Goal: Find specific page/section: Find specific page/section

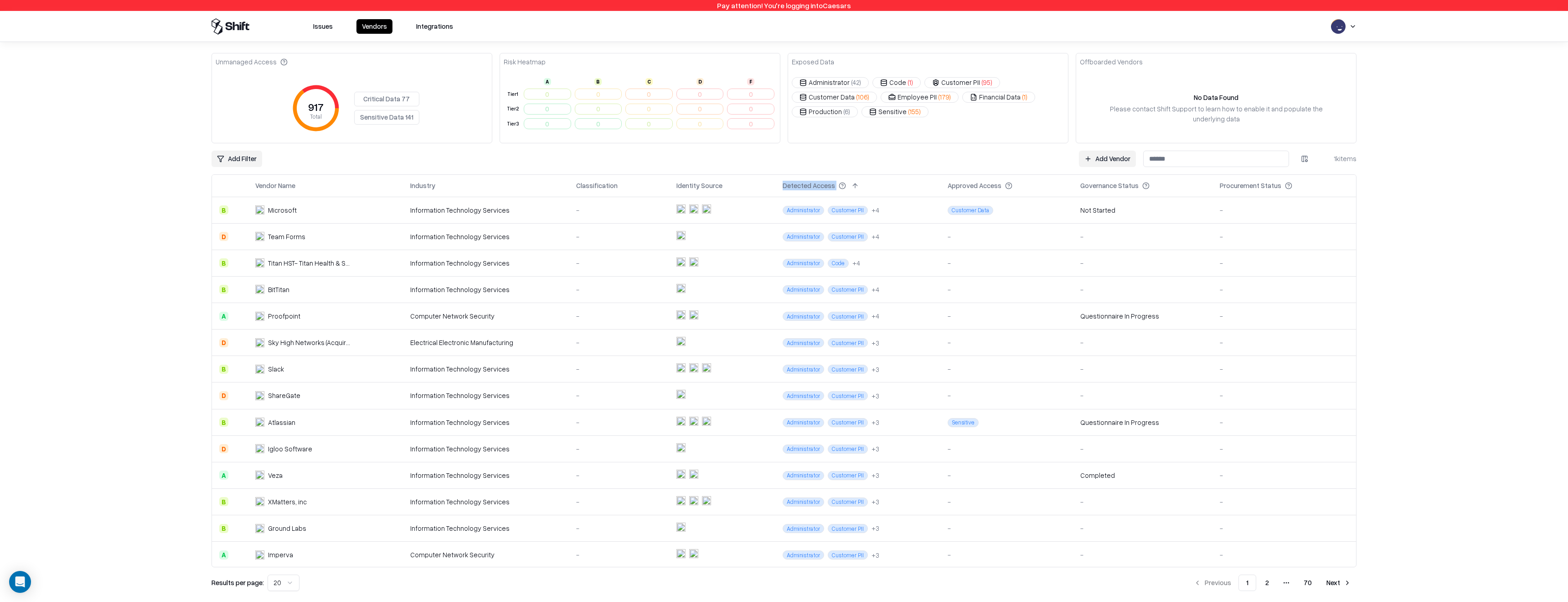
click at [582, 103] on td "0" at bounding box center [599, 108] width 51 height 15
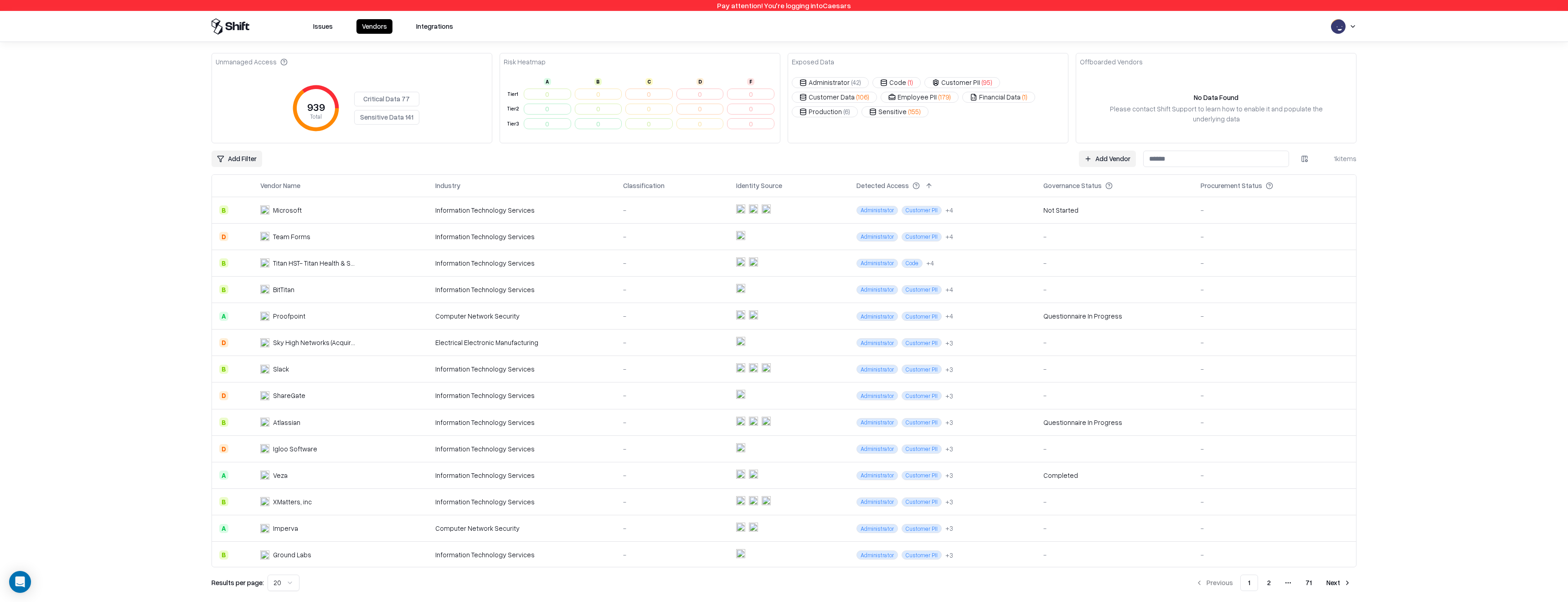
click at [244, 157] on html "Pay attention! You're logging into Caesars Issues Vendors Integrations Unmanage…" at bounding box center [784, 301] width 1568 height 602
click at [234, 154] on html "Pay attention! You're logging into Caesars Issues Vendors Integrations Unmanage…" at bounding box center [784, 301] width 1568 height 602
click at [233, 211] on div "Vendor Name" at bounding box center [239, 206] width 79 height 15
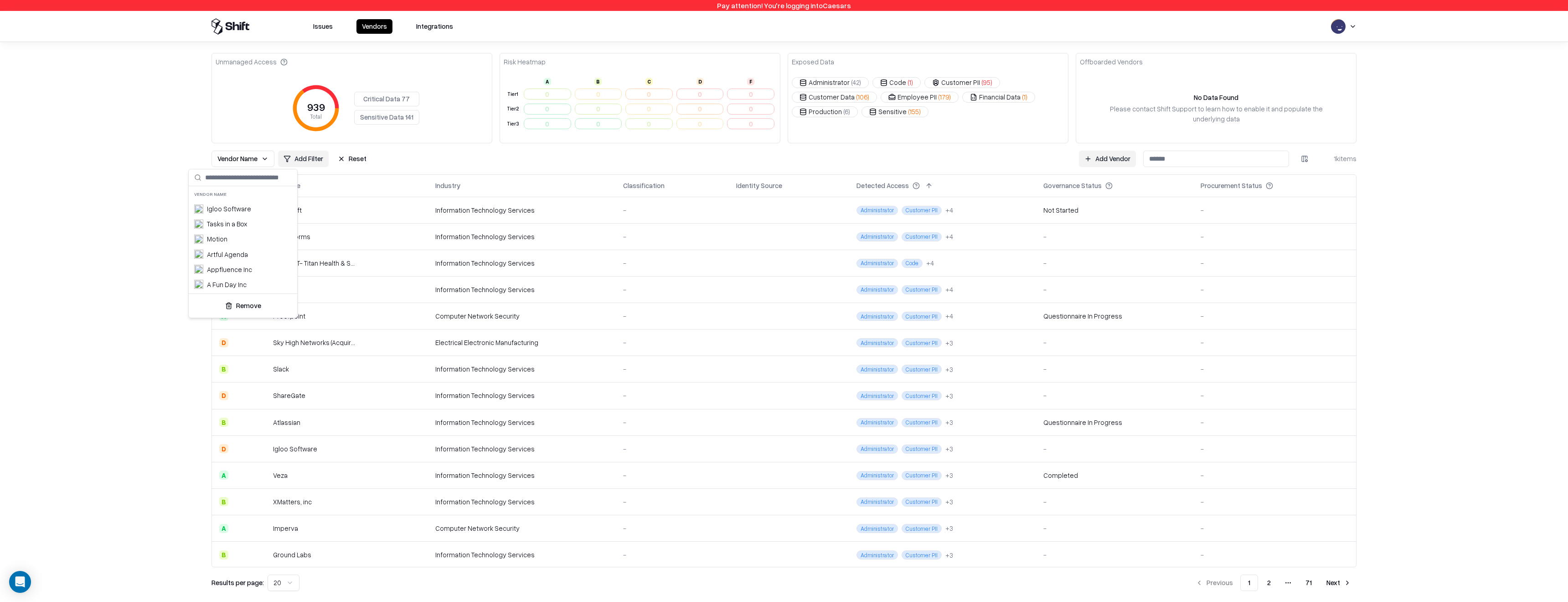
scroll to position [1613, 0]
click at [230, 245] on div "Appfluence Inc" at bounding box center [230, 246] width 45 height 10
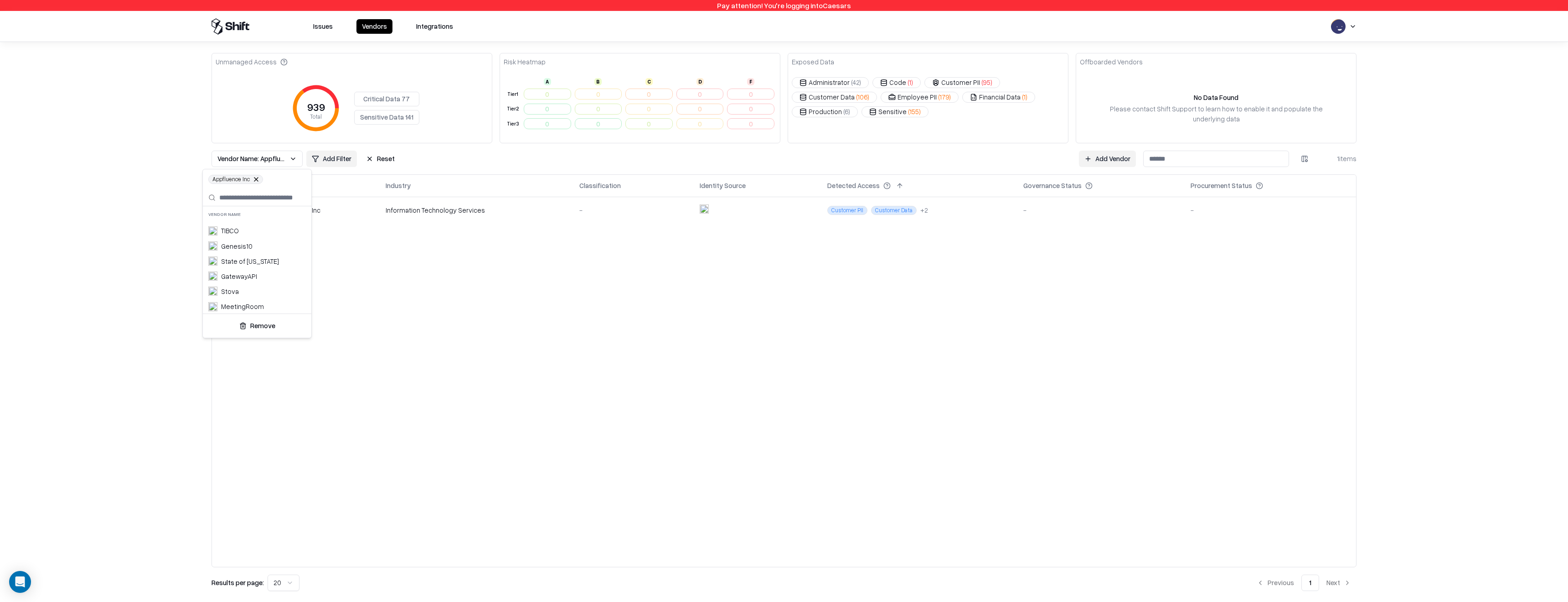
scroll to position [1858, 0]
click at [471, 323] on html "Pay attention! You're logging into Caesars Issues Vendors Integrations Unmanage…" at bounding box center [784, 301] width 1568 height 602
click at [392, 157] on button "Reset" at bounding box center [380, 158] width 40 height 16
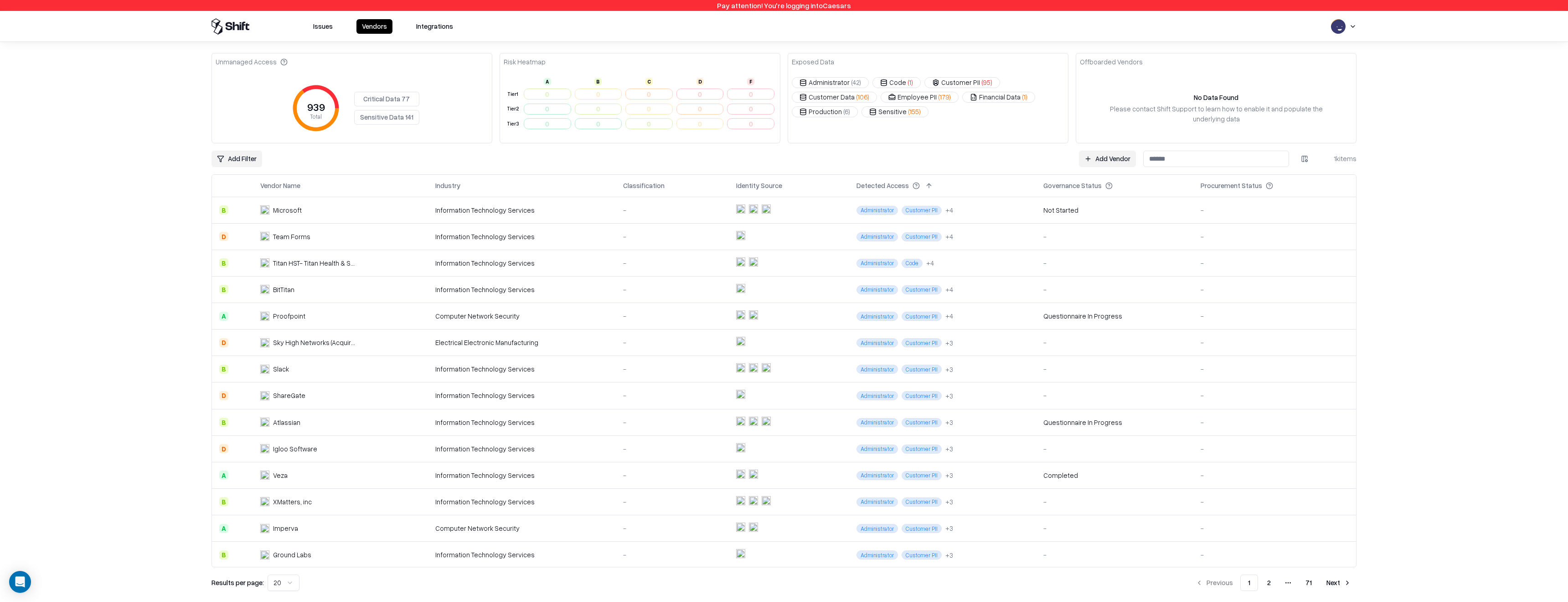
click at [1356, 24] on div "Issues Vendors Integrations" at bounding box center [784, 26] width 1167 height 16
click at [1351, 28] on html "Pay attention! You're logging into Caesars Issues Vendors Integrations Unmanage…" at bounding box center [784, 301] width 1568 height 602
click at [1323, 65] on div "Log out" at bounding box center [1333, 71] width 152 height 15
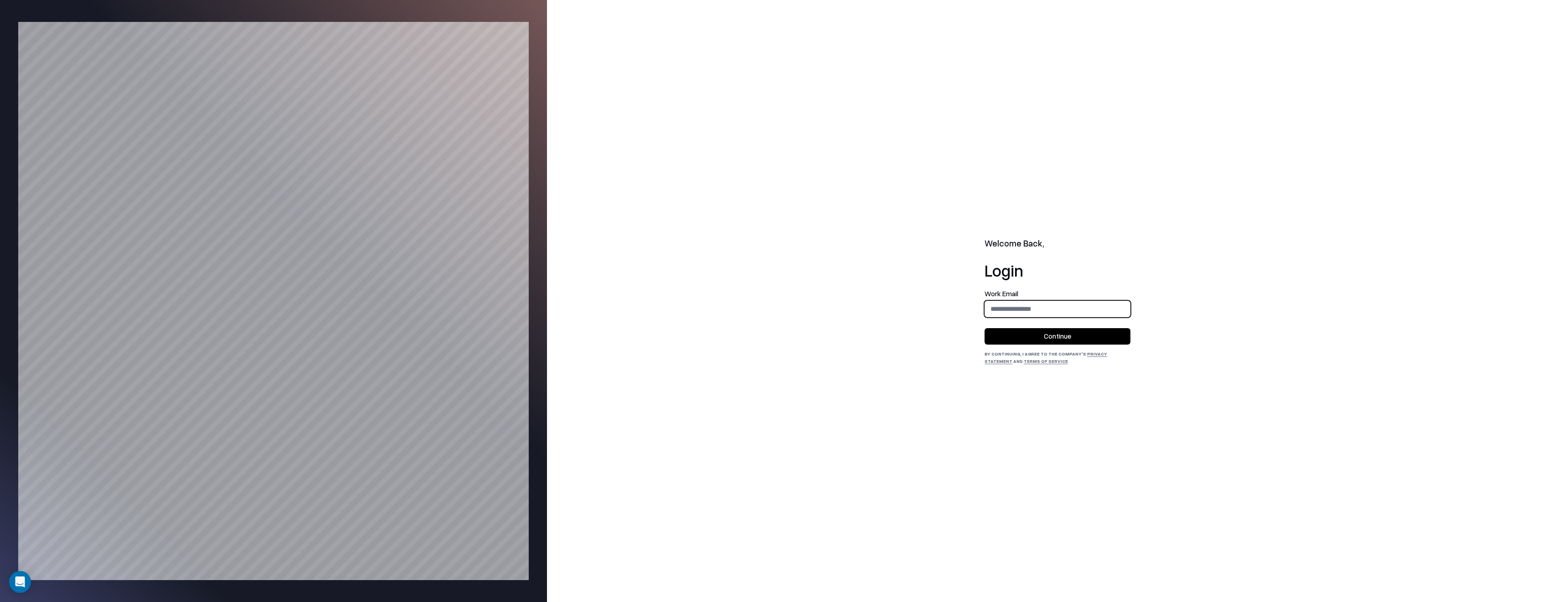
click at [1072, 311] on input "email" at bounding box center [1057, 308] width 145 height 17
type input "**********"
click at [1064, 336] on button "Continue" at bounding box center [1058, 336] width 146 height 16
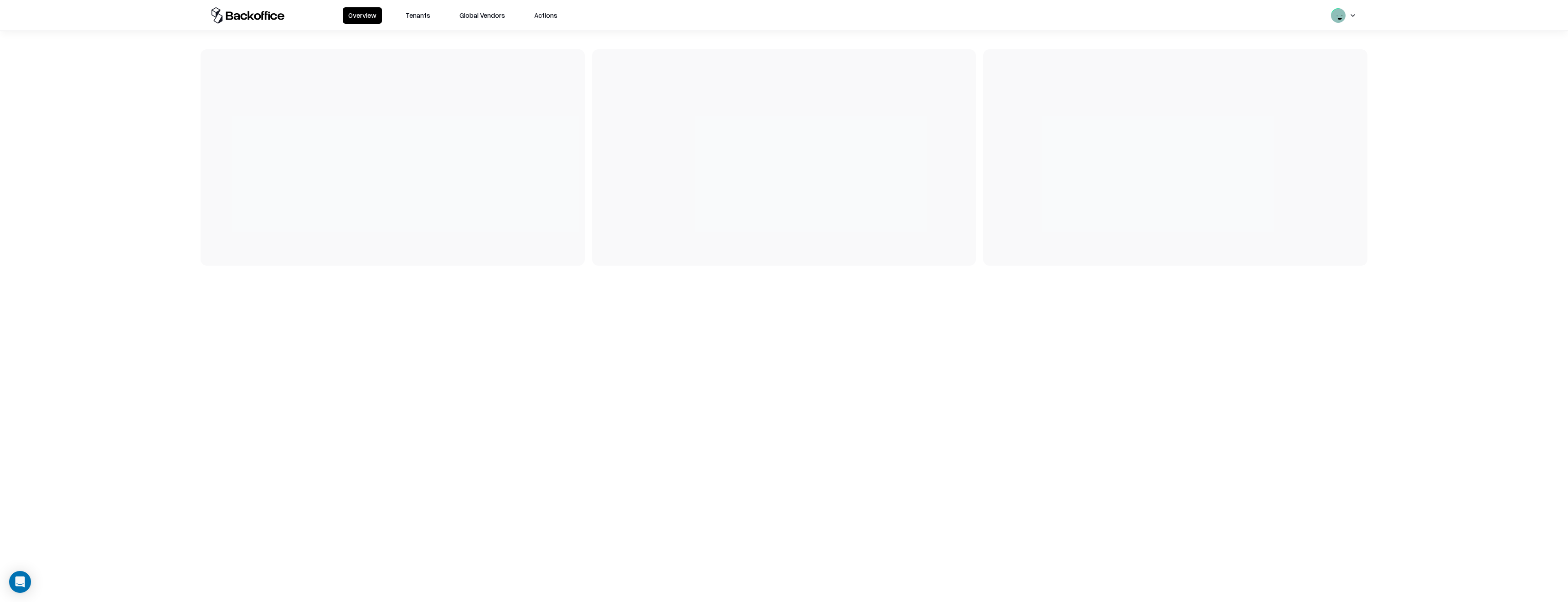
click at [417, 18] on button "Tenants" at bounding box center [418, 15] width 35 height 16
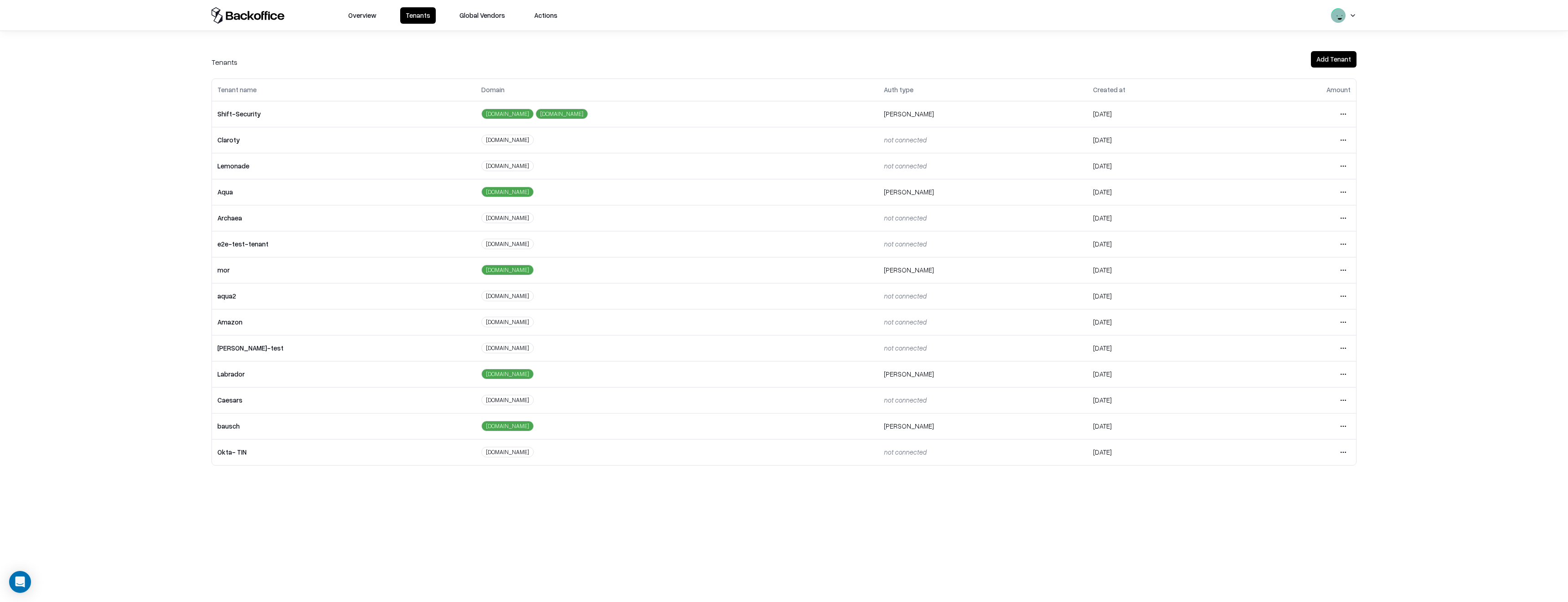
click at [1346, 427] on html "Overview Tenants Global Vendors Actions Tenants Add Tenant Tenant name Domain A…" at bounding box center [784, 301] width 1568 height 602
click at [1287, 500] on div "Login to tenant" at bounding box center [1305, 502] width 98 height 18
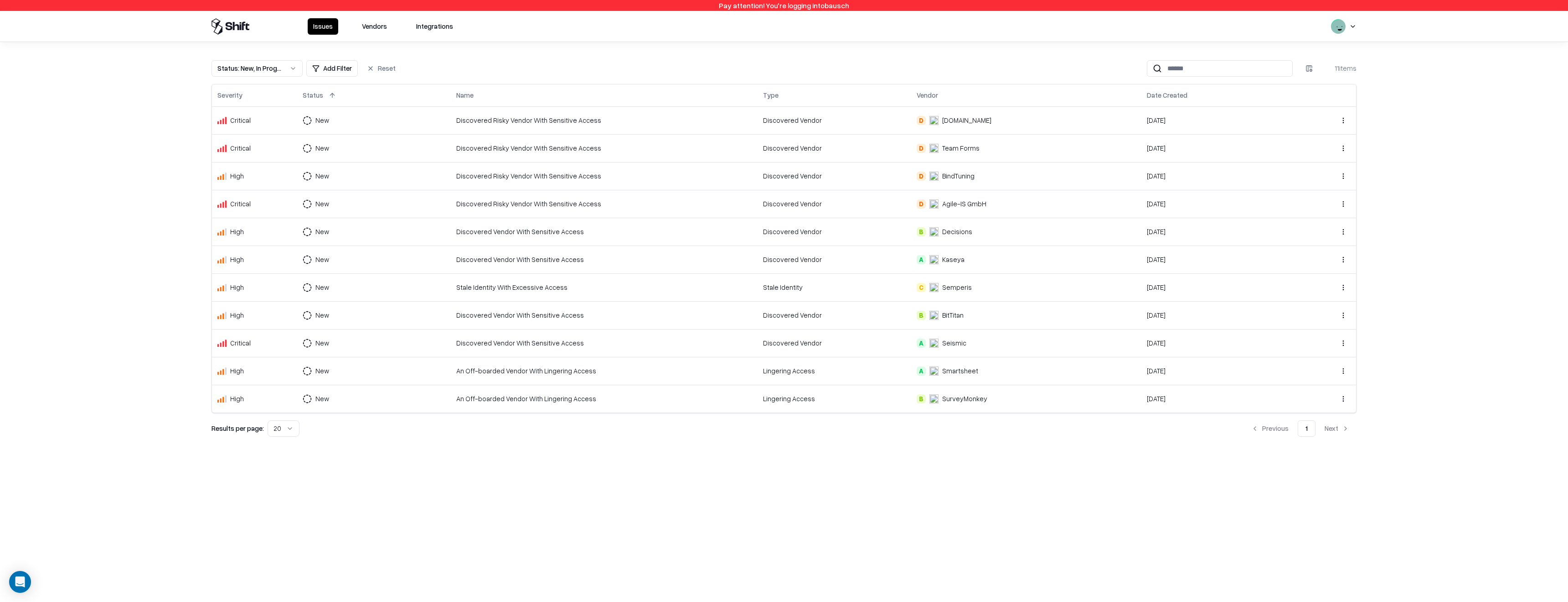
click at [355, 29] on div "Issues Vendors Integrations" at bounding box center [383, 26] width 151 height 16
click at [370, 28] on button "Vendors" at bounding box center [374, 26] width 36 height 16
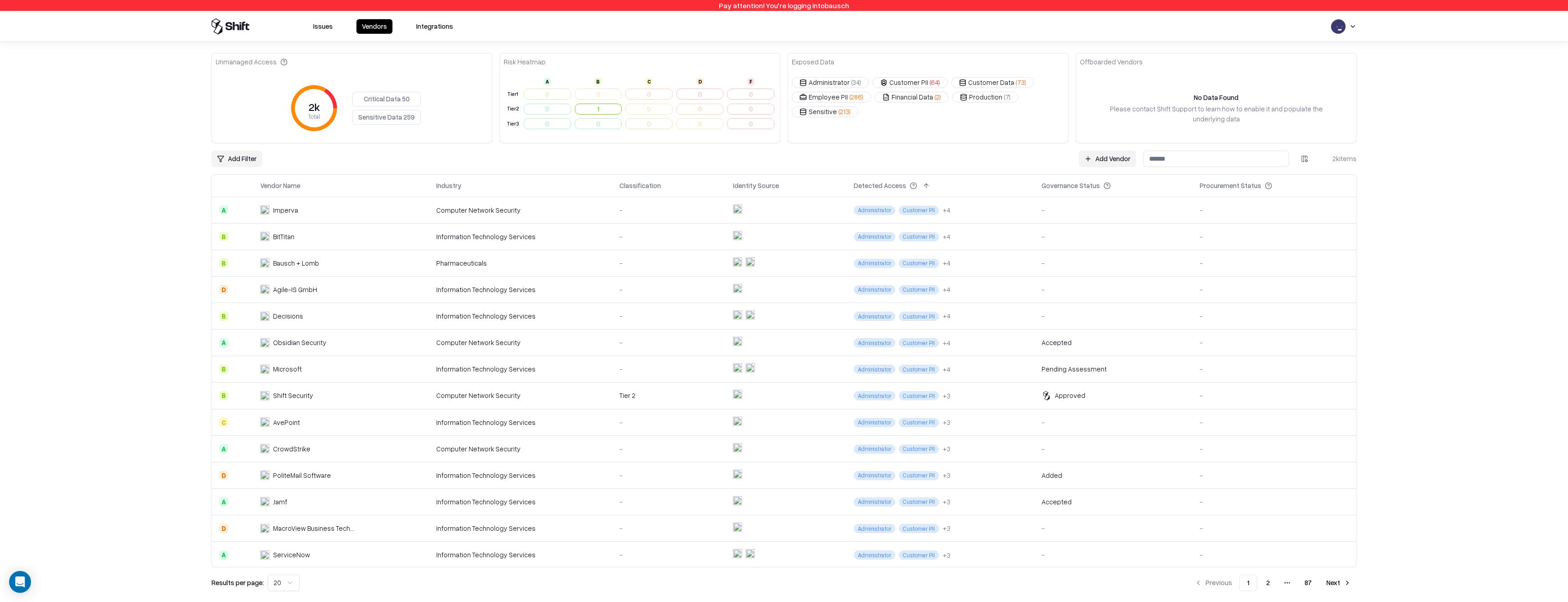
click at [320, 28] on button "Issues" at bounding box center [322, 26] width 30 height 15
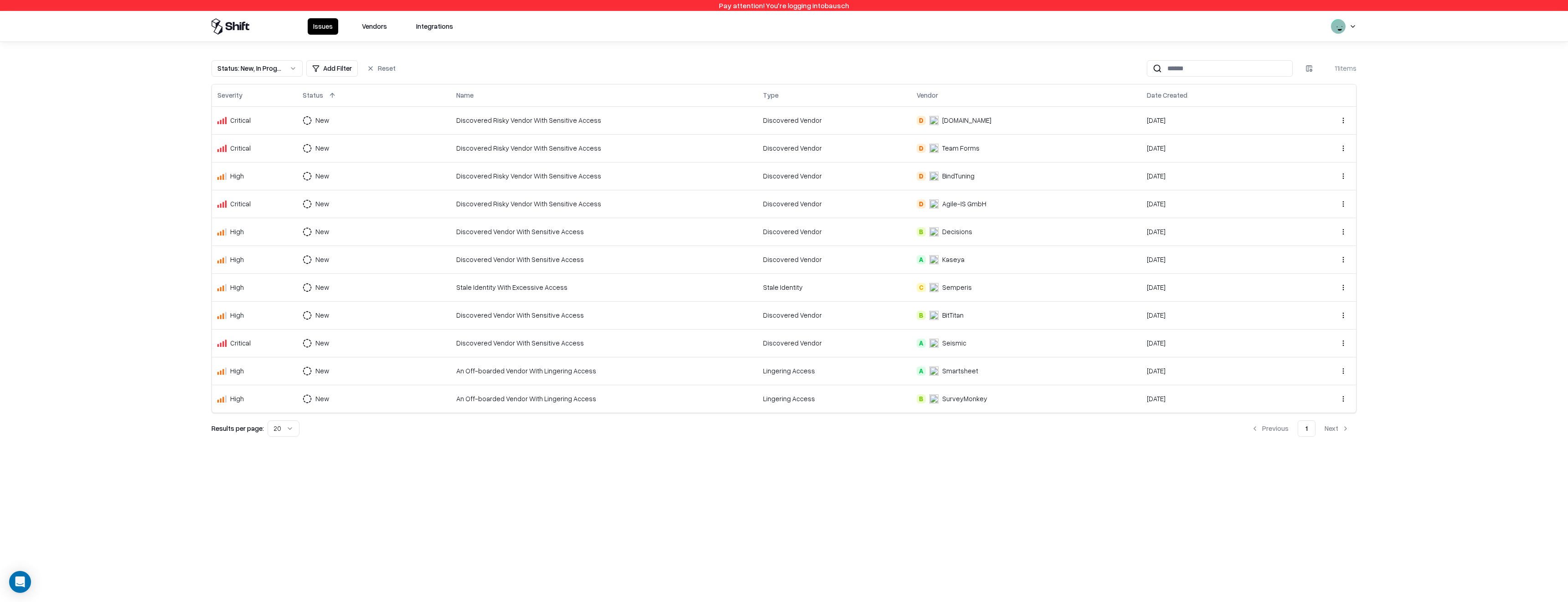
click at [368, 28] on button "Vendors" at bounding box center [374, 26] width 36 height 16
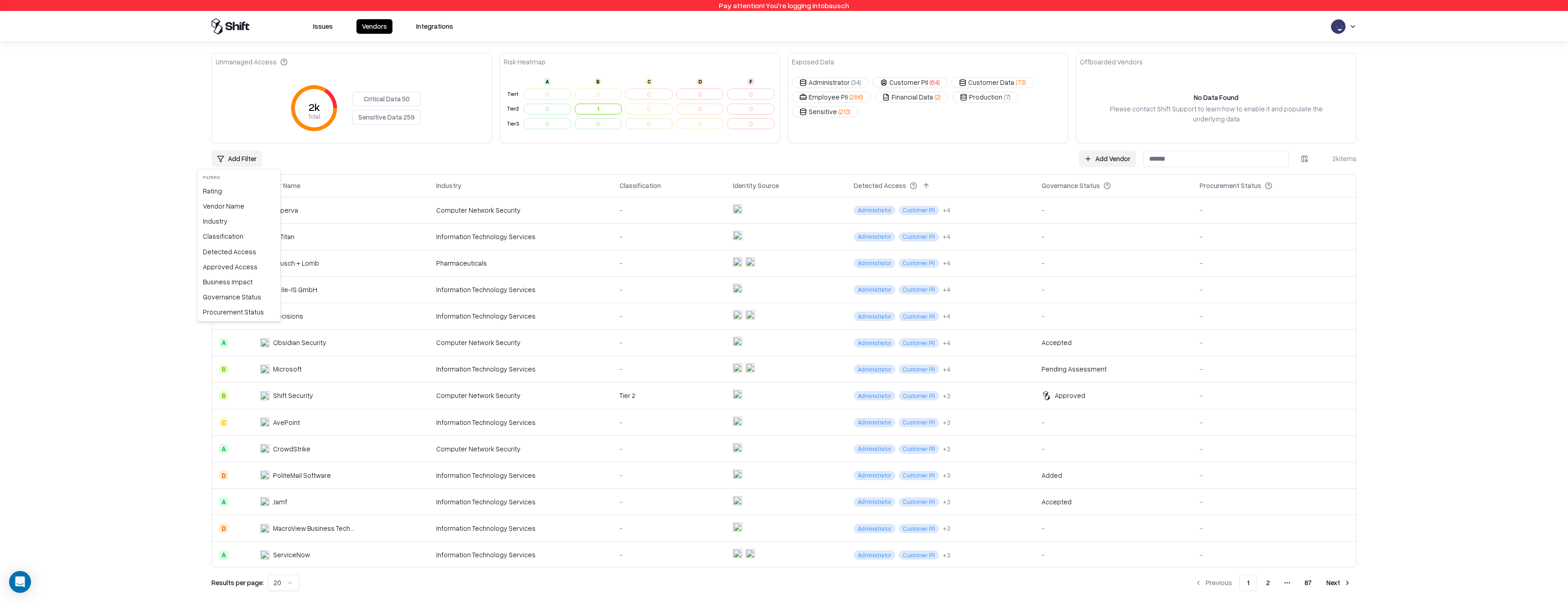
click at [238, 160] on html "Pay attention! You're logging into bausch Issues Vendors Integrations Unmanaged…" at bounding box center [784, 301] width 1568 height 602
click at [237, 206] on div "Vendor Name" at bounding box center [239, 206] width 79 height 15
click at [243, 264] on div "Alertus Technologies" at bounding box center [238, 264] width 63 height 10
click at [243, 262] on div "Creatopy" at bounding box center [257, 269] width 105 height 15
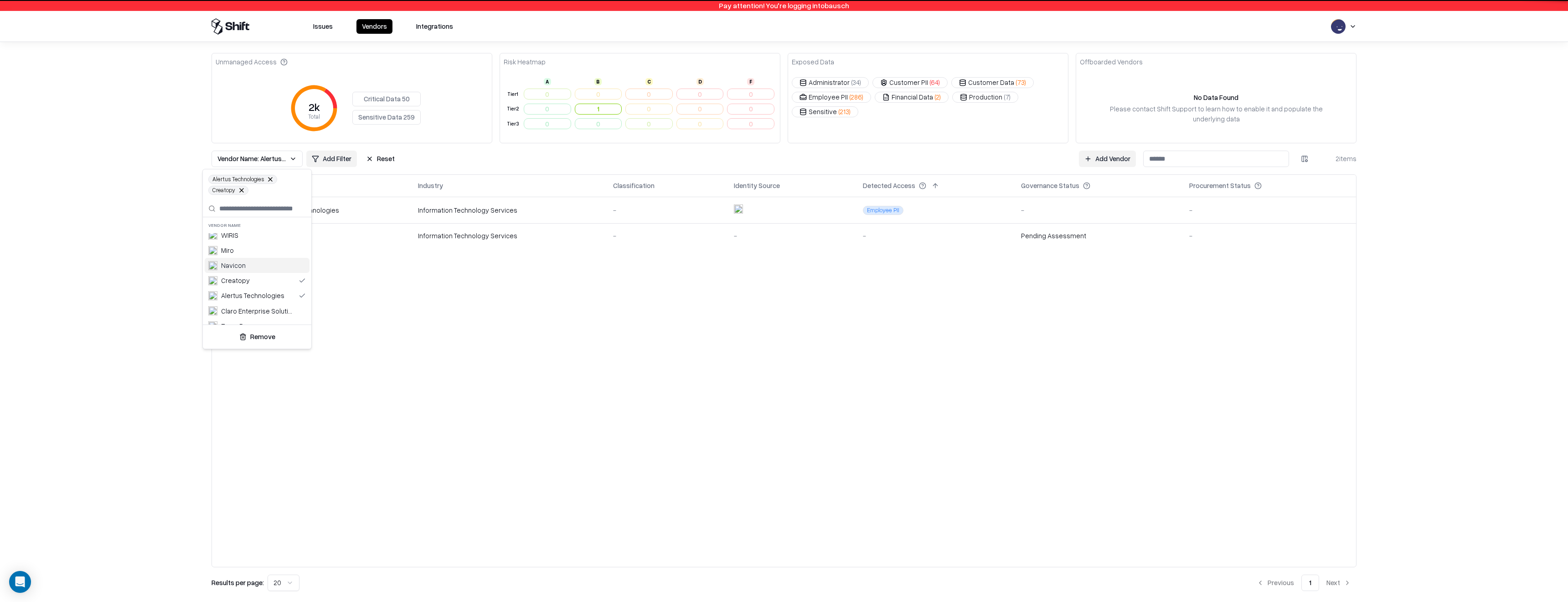
click at [238, 272] on div "Navicon" at bounding box center [257, 265] width 105 height 15
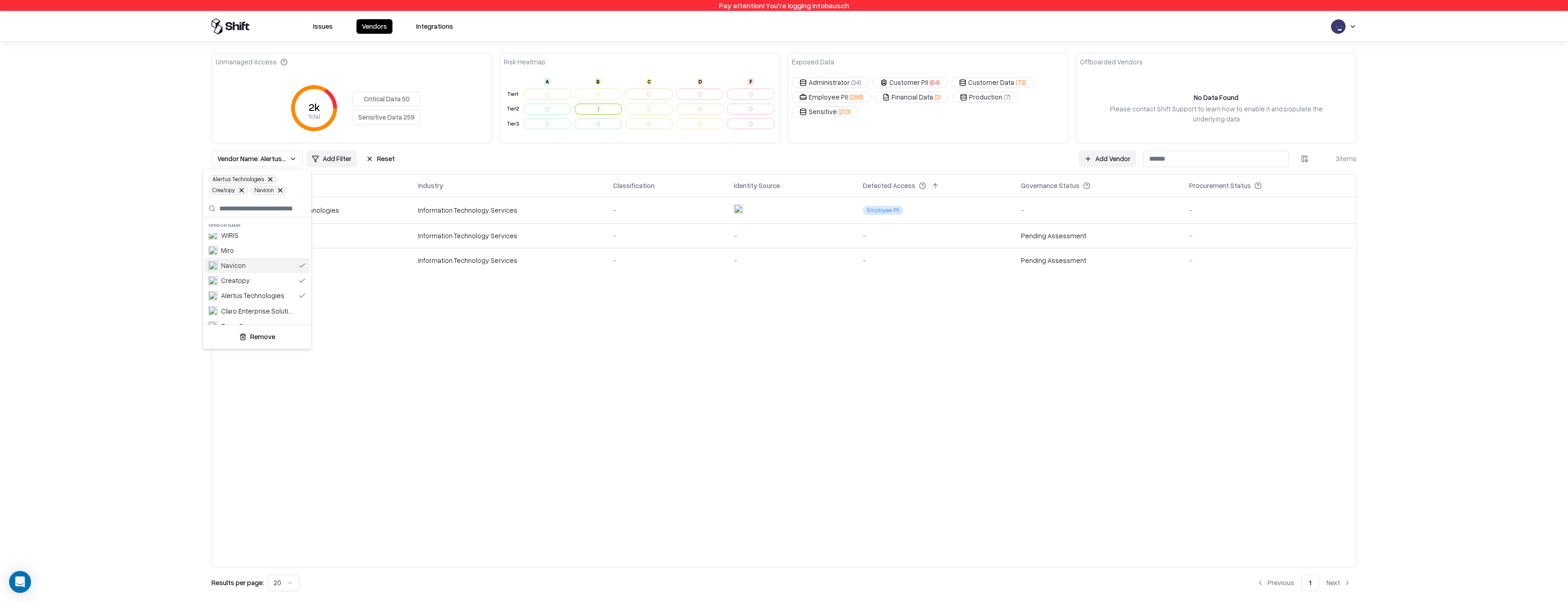
click at [154, 266] on html "Pay attention! You're logging into bausch Issues Vendors Integrations Unmanaged…" at bounding box center [784, 301] width 1568 height 602
